Goal: Find specific page/section: Find specific page/section

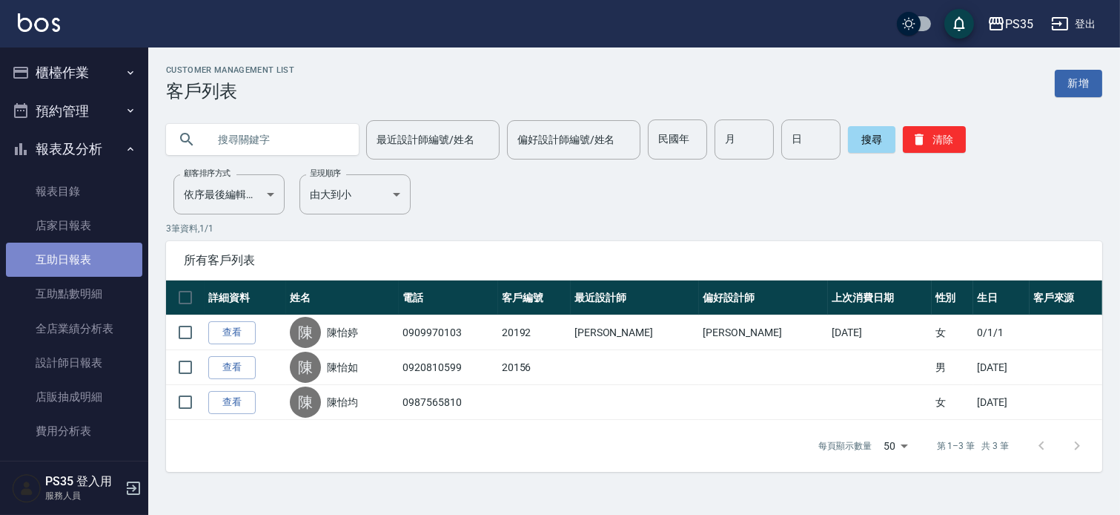
click at [117, 267] on link "互助日報表" at bounding box center [74, 259] width 136 height 34
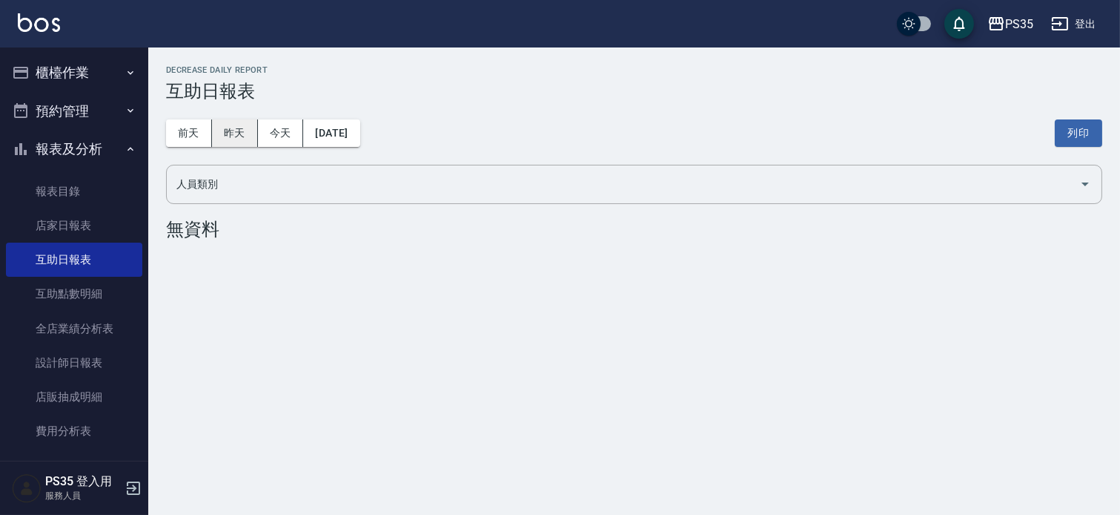
click at [240, 126] on button "昨天" at bounding box center [235, 132] width 46 height 27
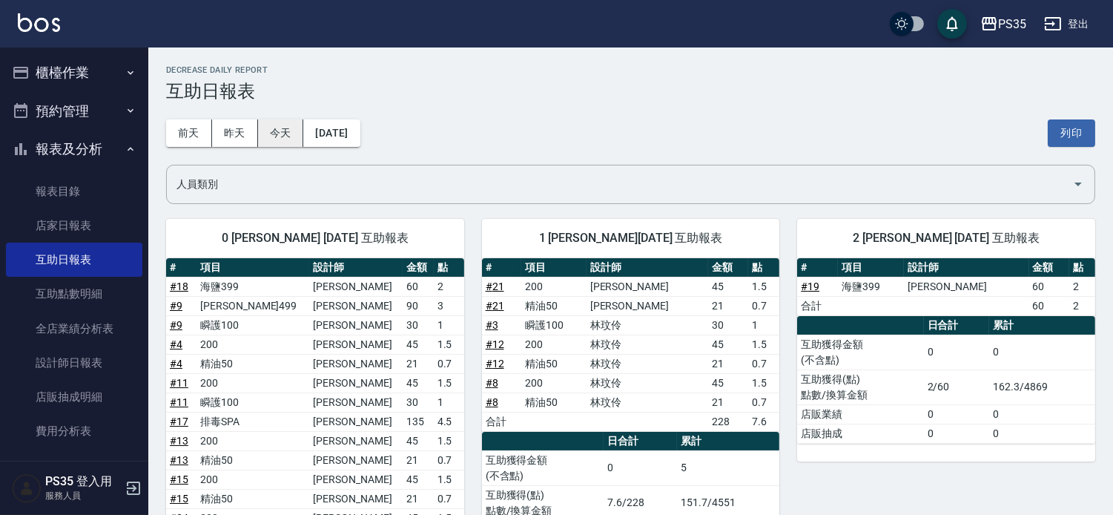
click at [293, 126] on button "今天" at bounding box center [281, 132] width 46 height 27
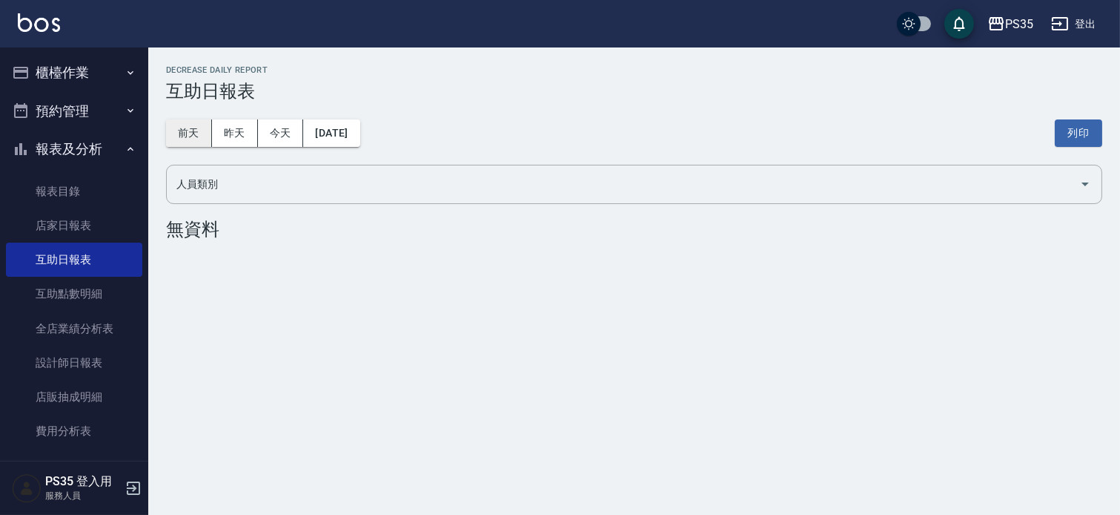
click at [194, 137] on button "前天" at bounding box center [189, 132] width 46 height 27
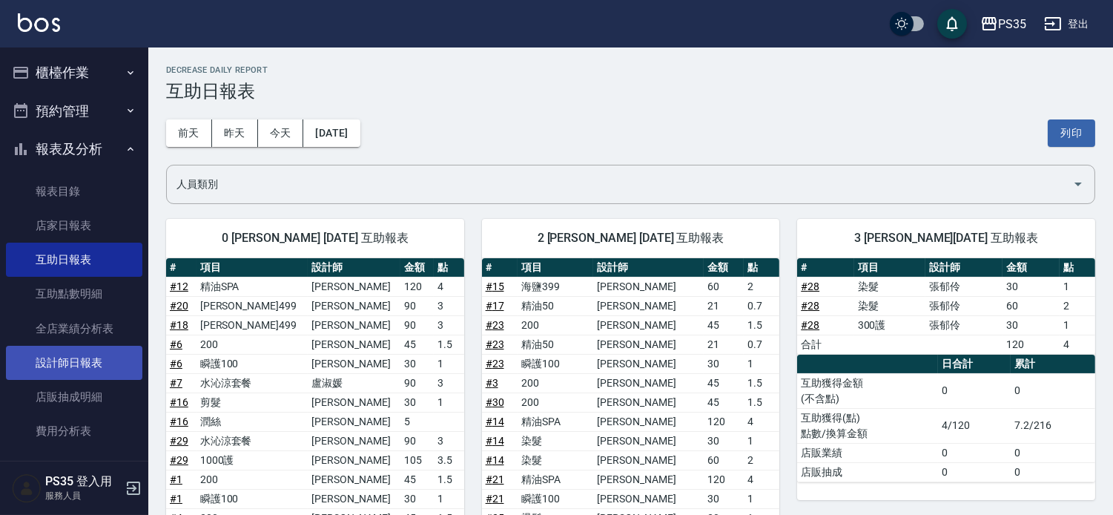
click at [104, 367] on link "設計師日報表" at bounding box center [74, 363] width 136 height 34
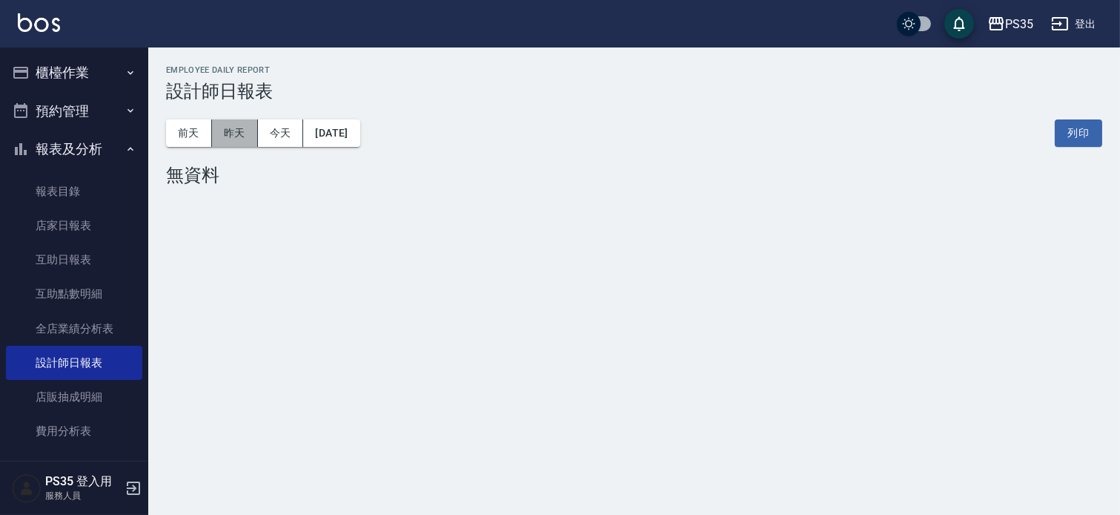
click at [248, 130] on button "昨天" at bounding box center [235, 132] width 46 height 27
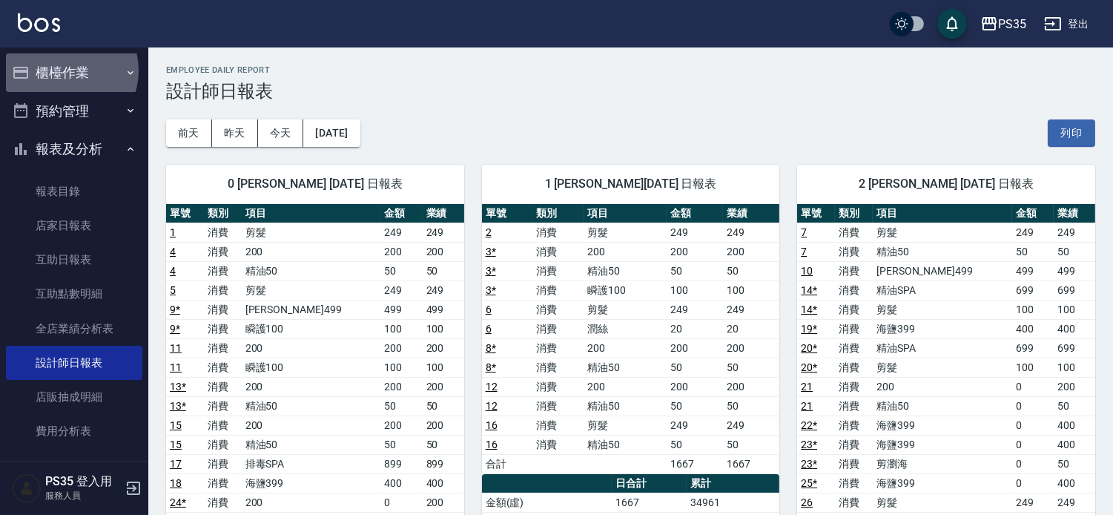
click at [65, 70] on button "櫃檯作業" at bounding box center [74, 72] width 136 height 39
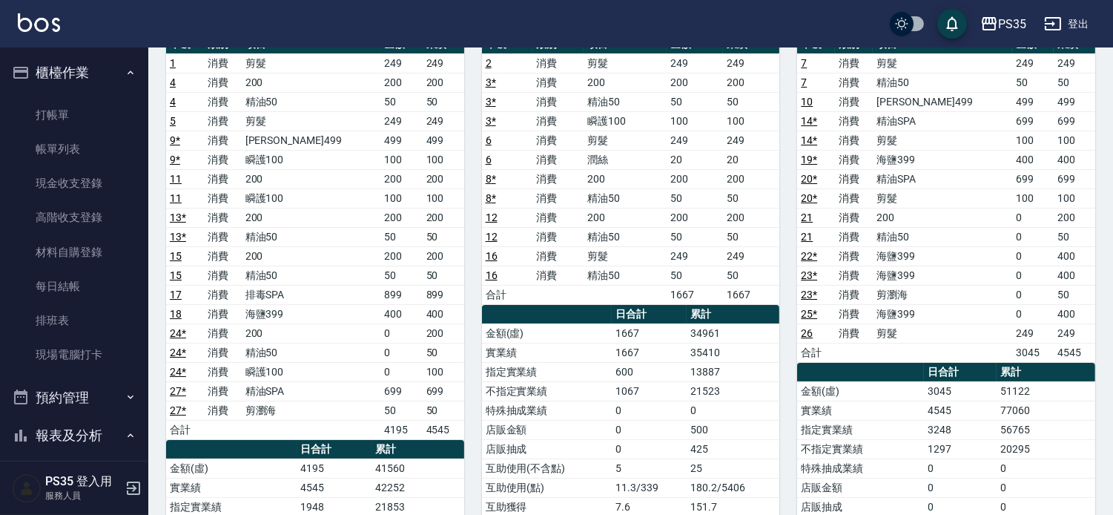
scroll to position [247, 0]
